Goal: Navigation & Orientation: Find specific page/section

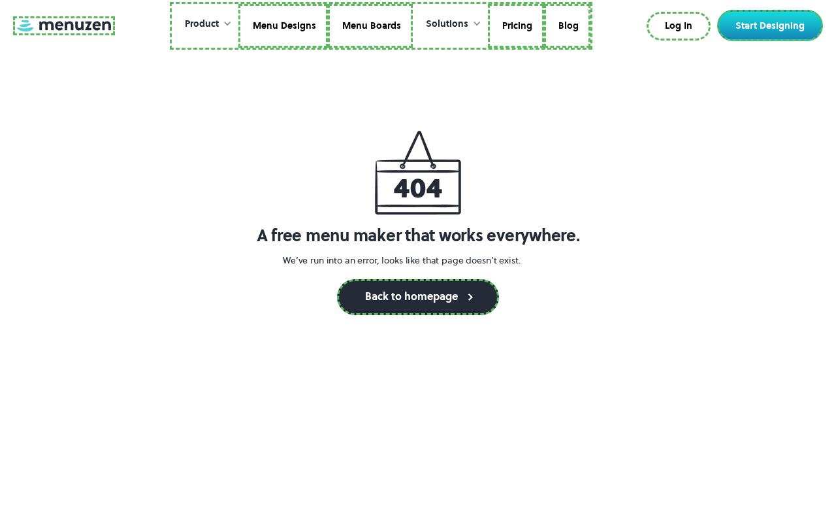
click at [62, 25] on link at bounding box center [64, 25] width 102 height 19
click at [282, 25] on link "Menu Designs" at bounding box center [282, 26] width 90 height 44
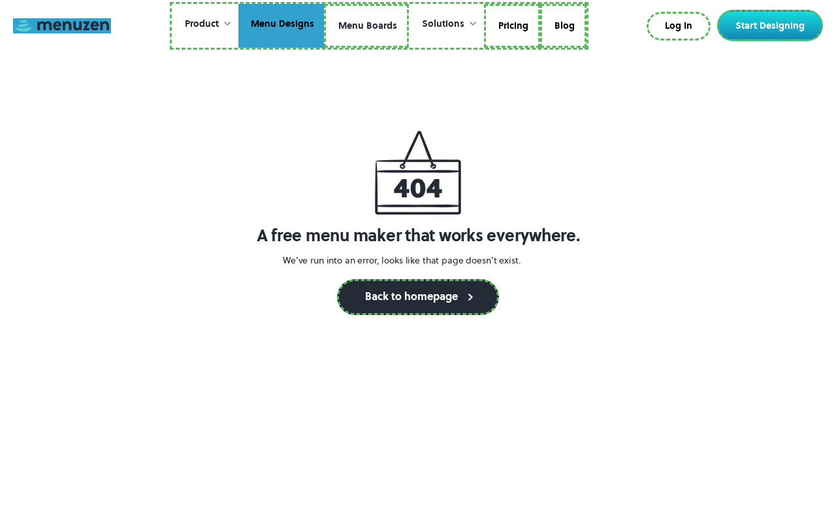
click at [366, 25] on link "Menu Boards" at bounding box center [366, 26] width 85 height 44
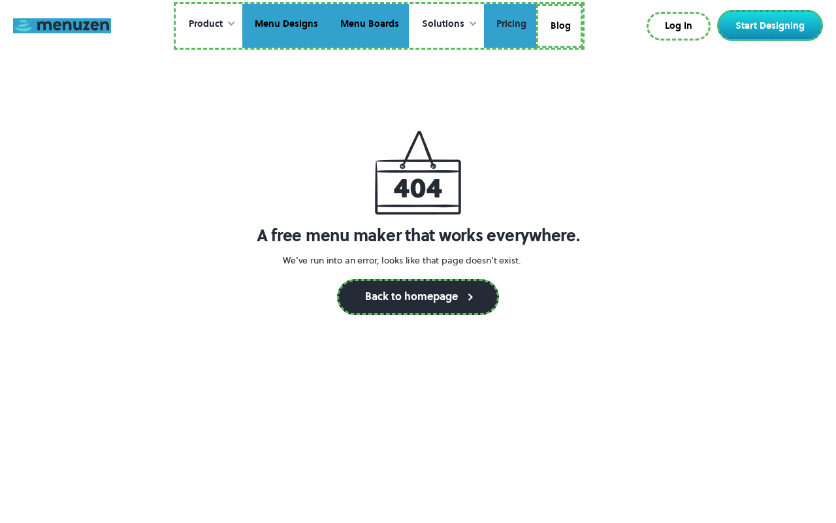
click at [509, 25] on link "Pricing" at bounding box center [510, 26] width 52 height 44
click at [559, 24] on link "Blog" at bounding box center [559, 26] width 46 height 44
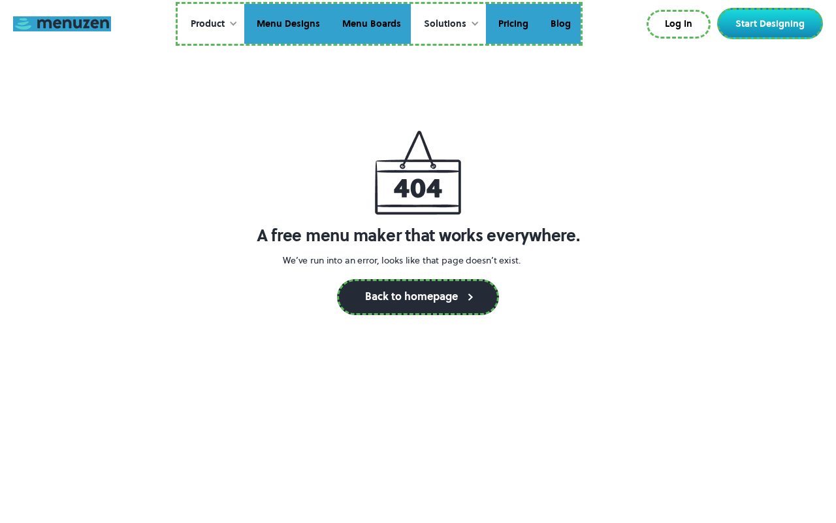
click at [682, 24] on link "Log In" at bounding box center [679, 24] width 64 height 29
click at [773, 24] on link "Start Designing" at bounding box center [770, 23] width 106 height 31
